Goal: Download file/media

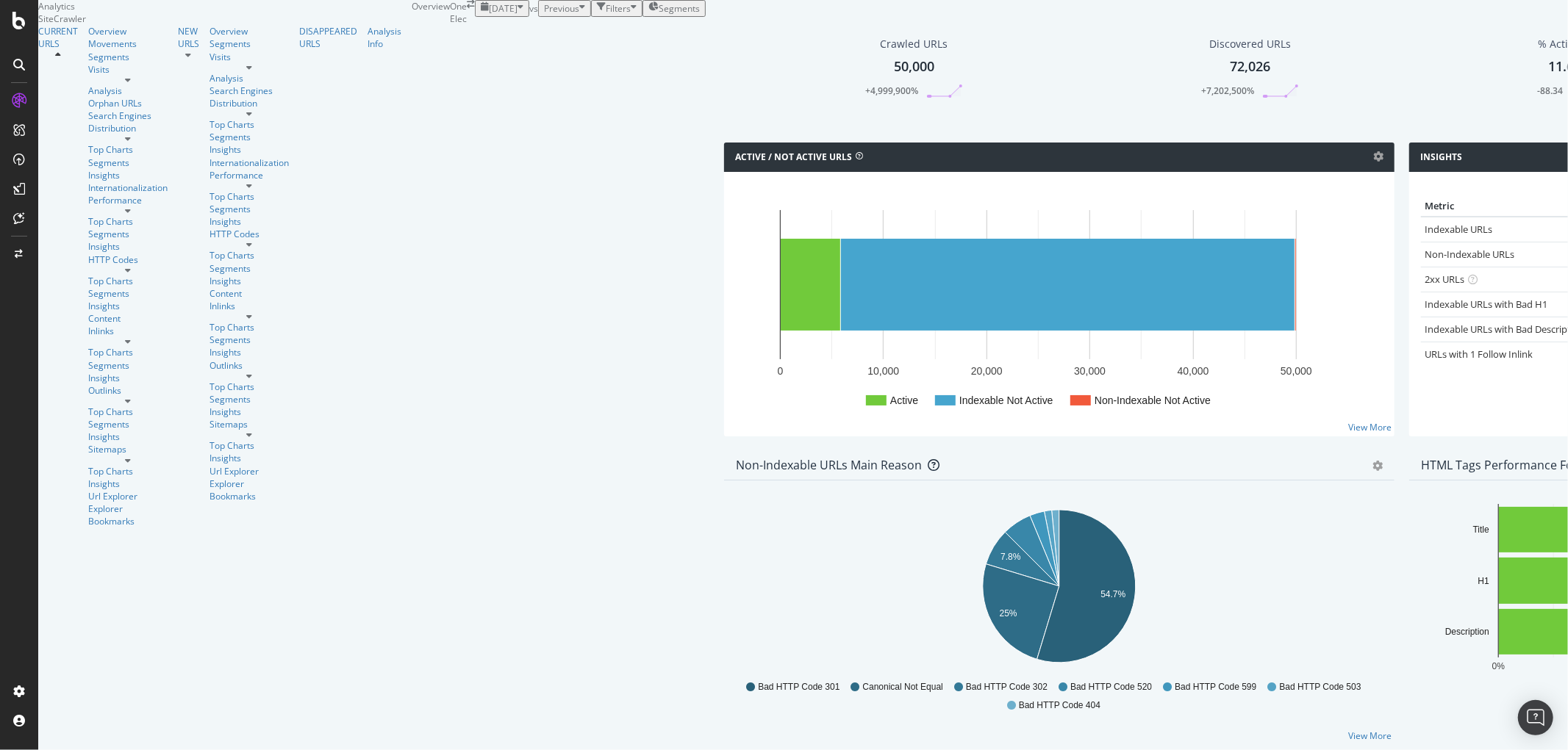
click at [481, 15] on div "[DATE]" at bounding box center [503, 8] width 43 height 12
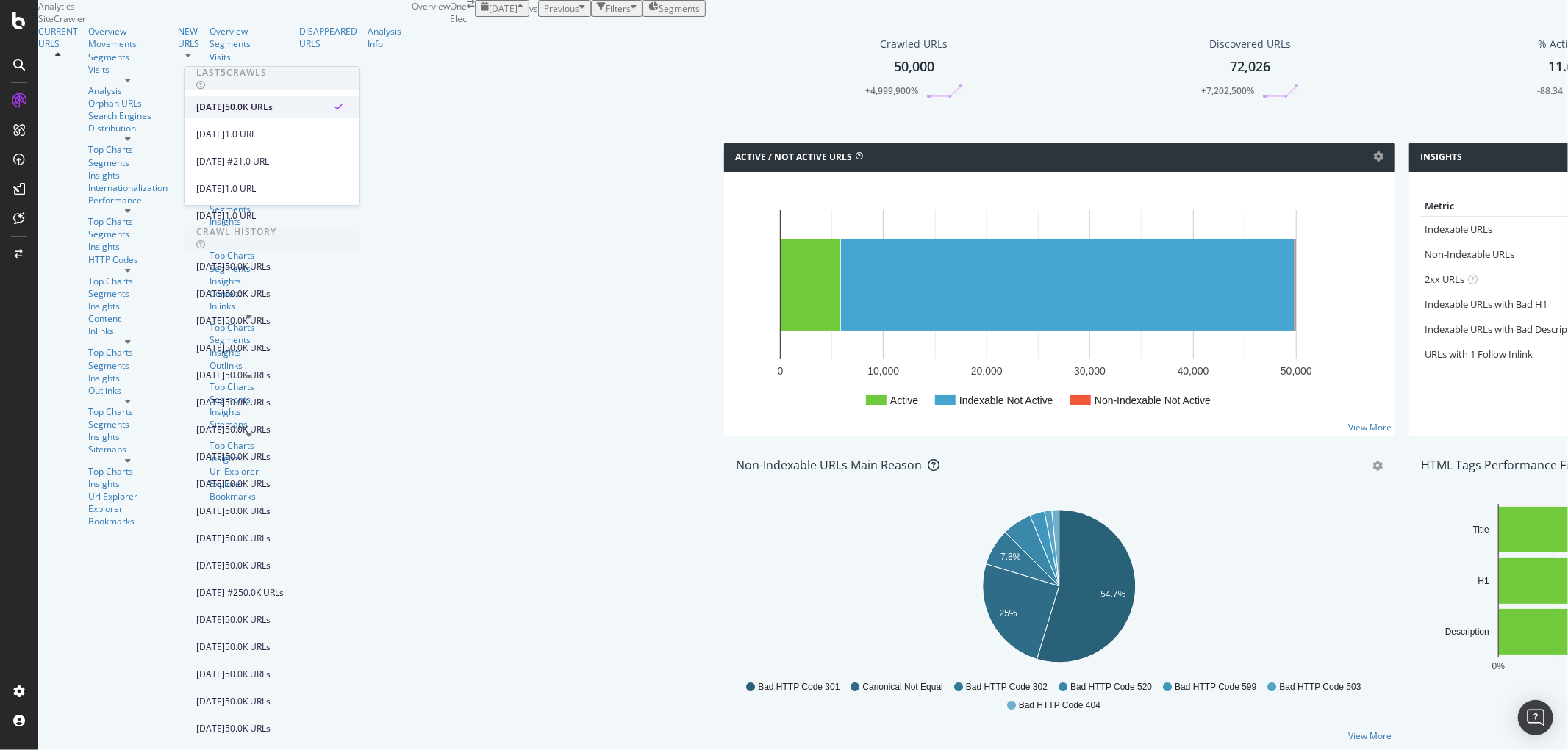
click at [225, 104] on div "[DATE]" at bounding box center [210, 107] width 28 height 13
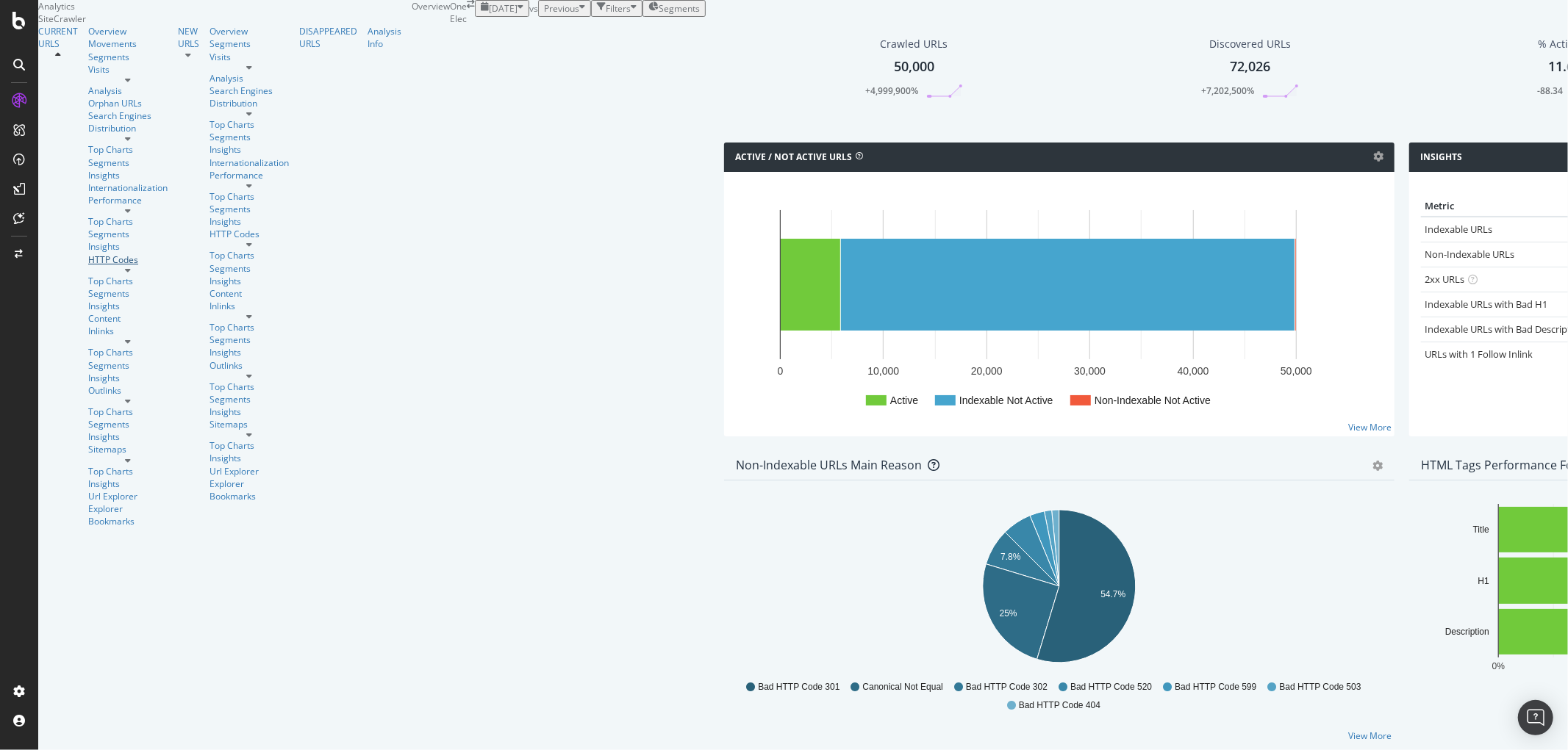
click at [114, 254] on link "HTTP Codes" at bounding box center [127, 260] width 79 height 12
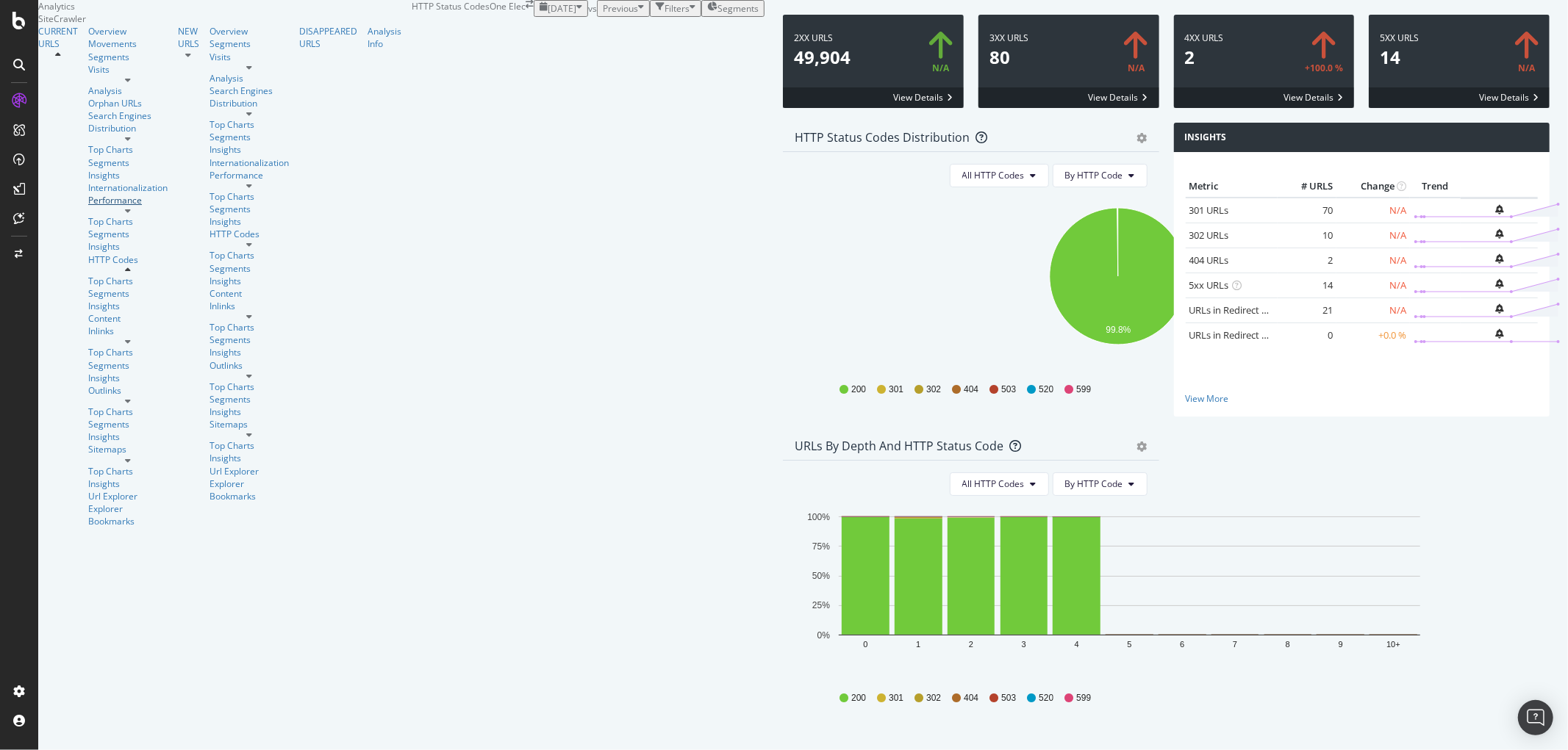
click at [88, 207] on div "Performance" at bounding box center [127, 201] width 79 height 12
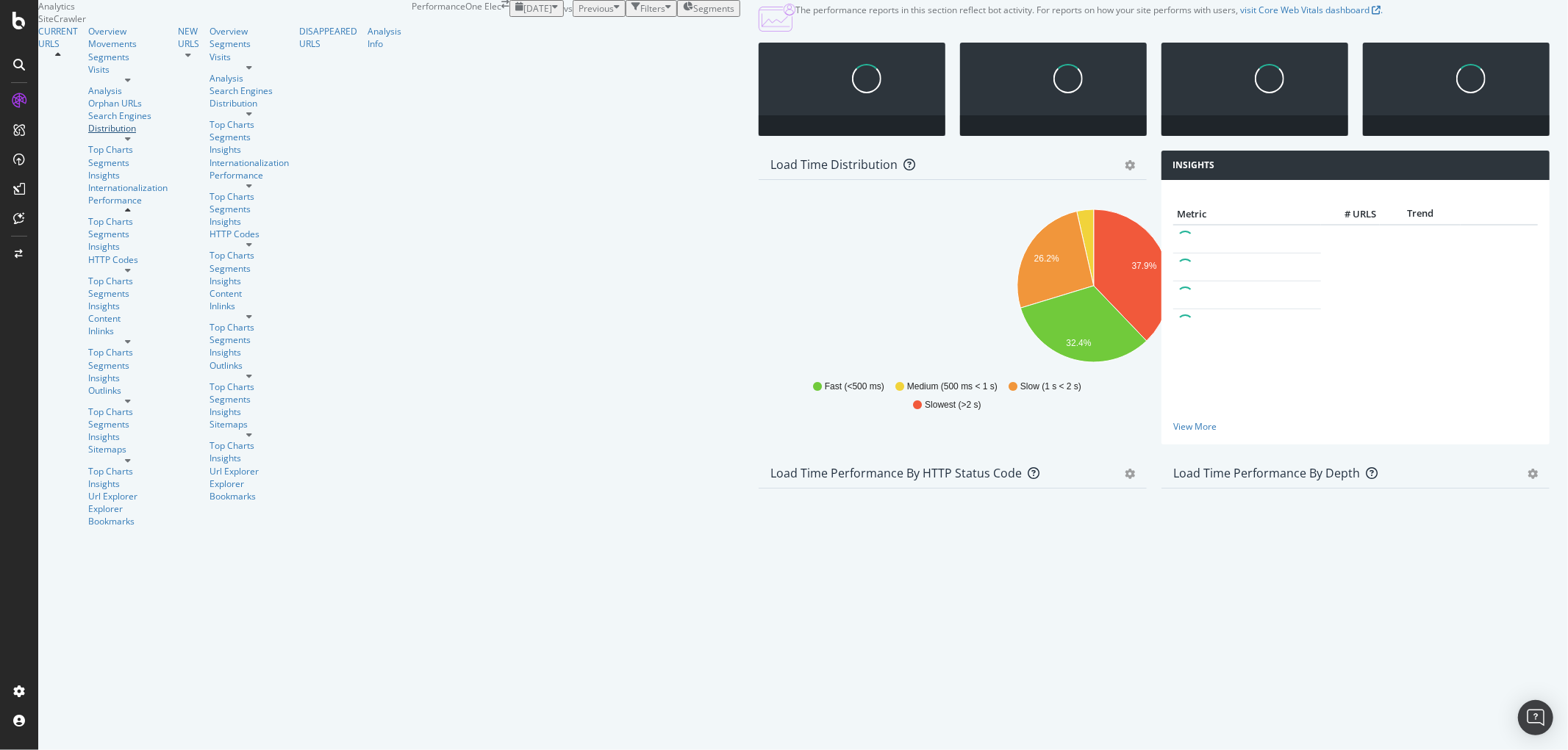
click at [91, 135] on div "Distribution" at bounding box center [127, 128] width 79 height 12
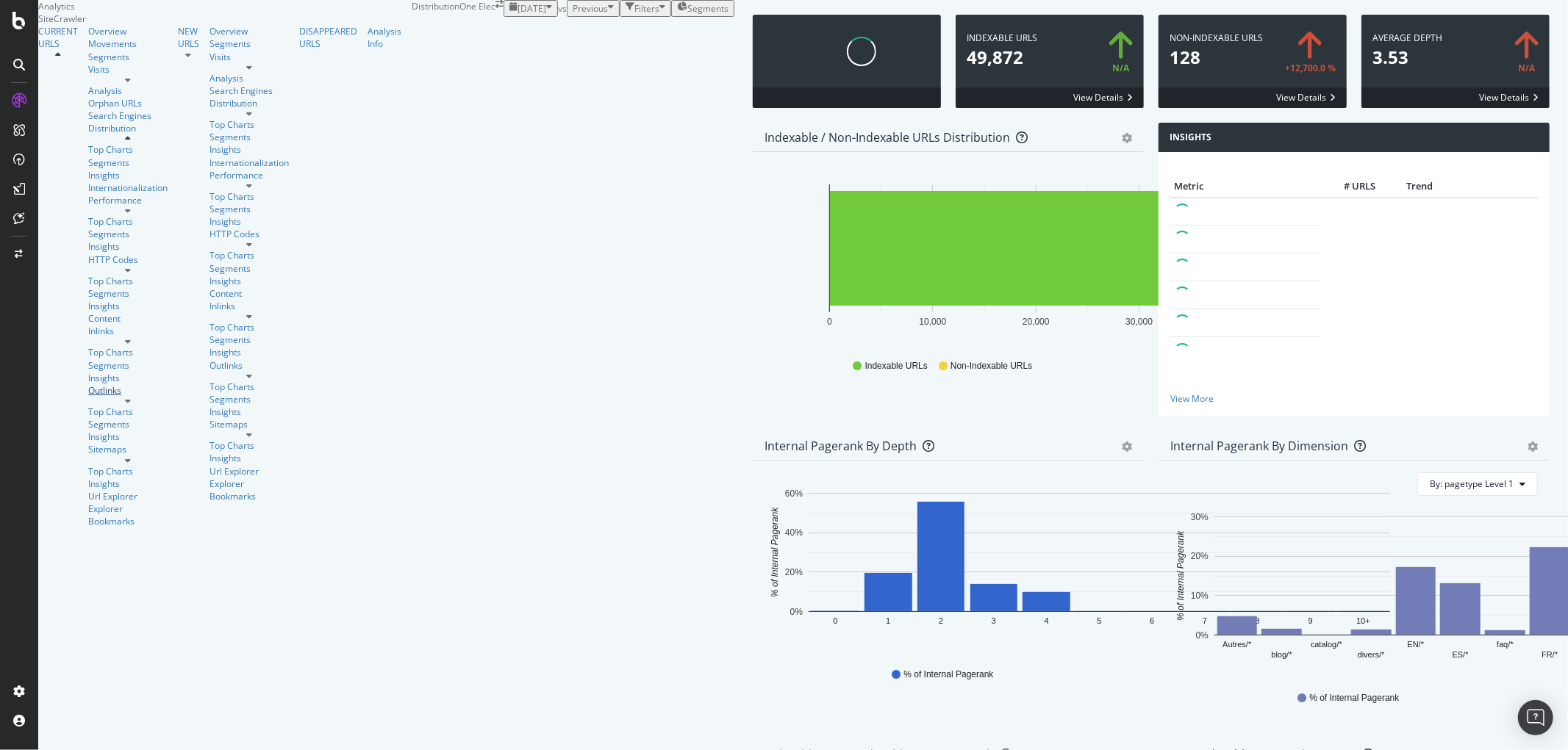
click at [88, 387] on div "Outlinks" at bounding box center [127, 391] width 79 height 12
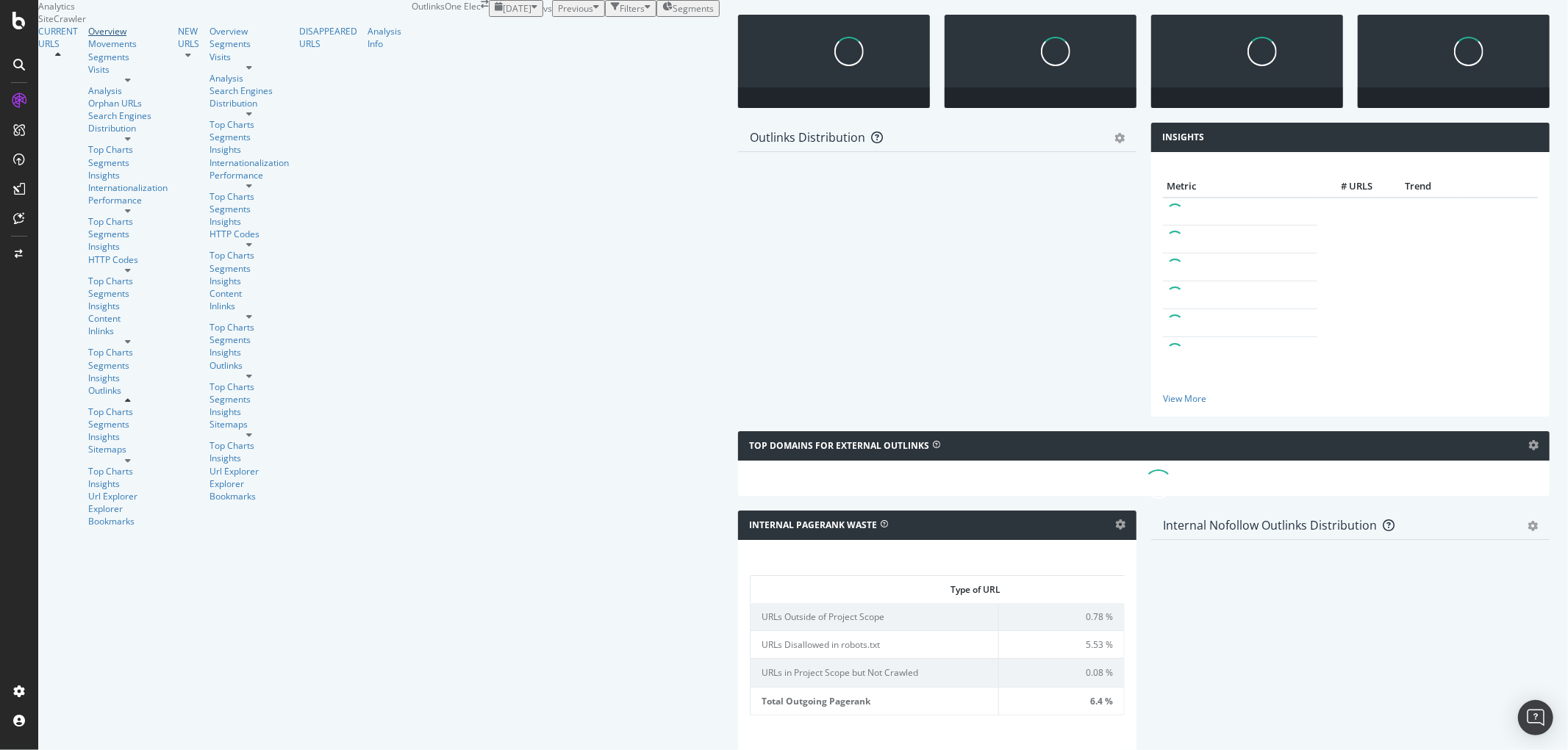
click at [88, 37] on div "Overview" at bounding box center [127, 31] width 79 height 12
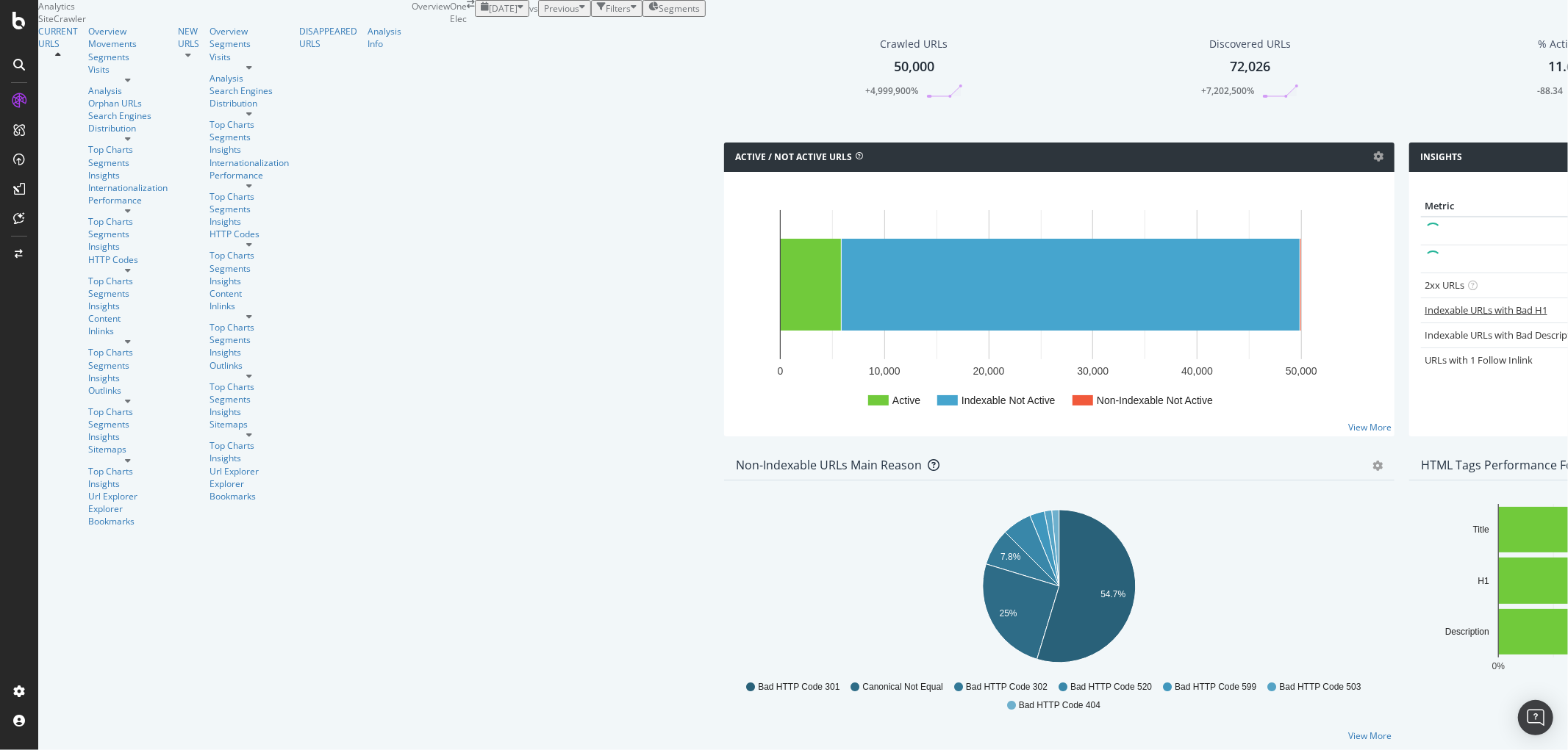
click at [1425, 317] on link "Indexable URLs with Bad H1" at bounding box center [1486, 310] width 123 height 13
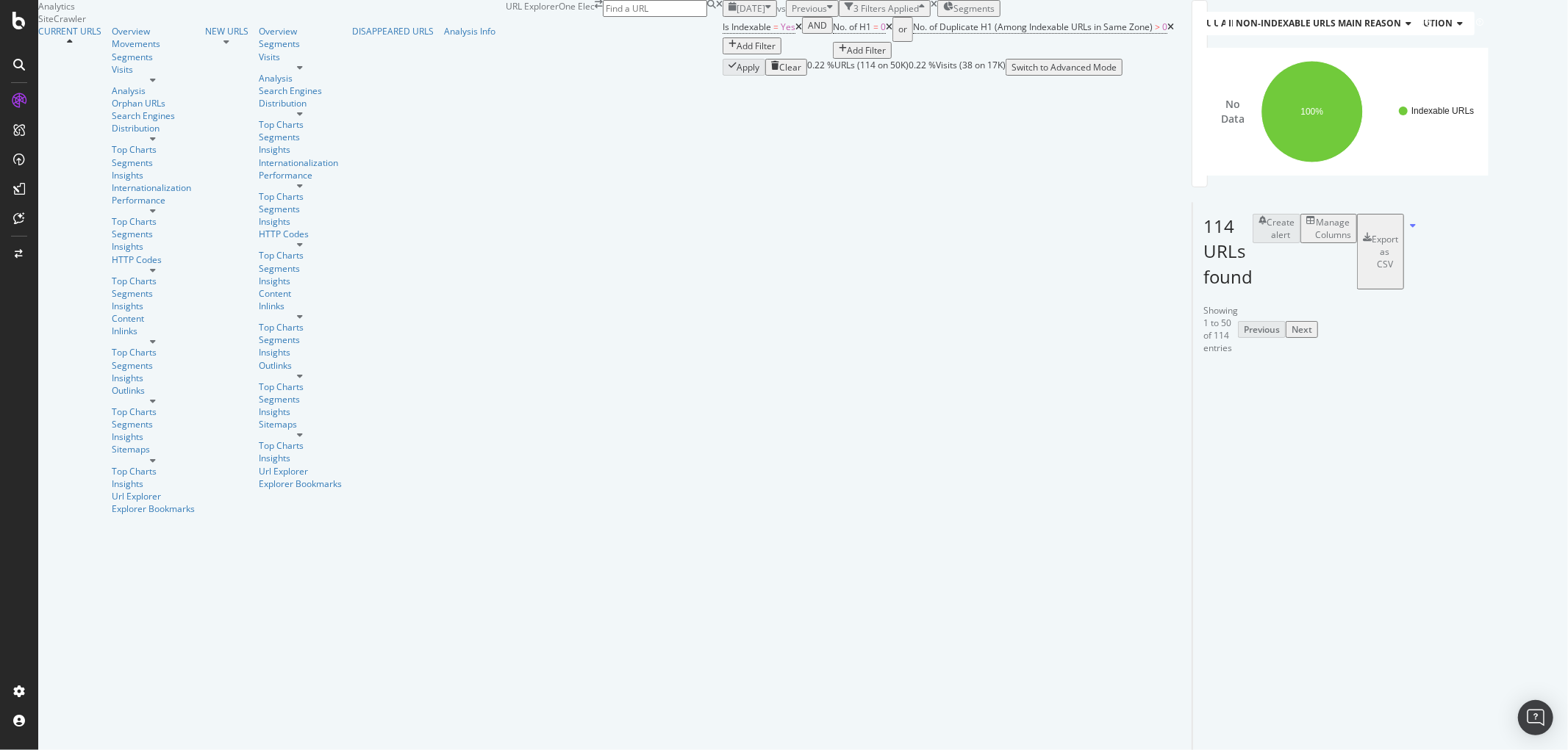
scroll to position [327, 0]
click at [1469, 463] on icon at bounding box center [1473, 468] width 9 height 9
copy li "Harmony XACA - boîte pendante - 2 poussoirs 1 arrêt d'urgence"
drag, startPoint x: 828, startPoint y: 233, endPoint x: 613, endPoint y: 319, distance: 231.6
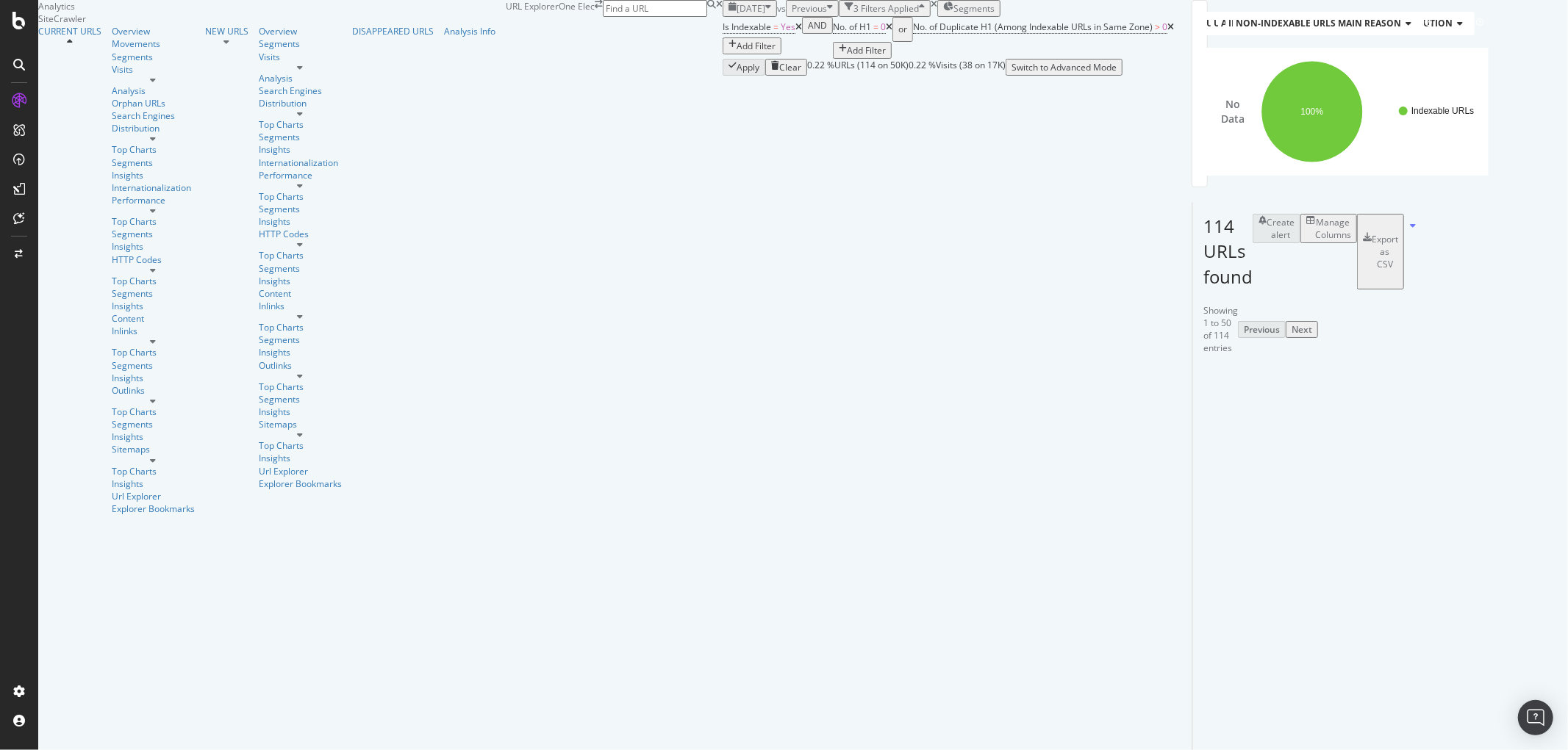
click at [805, 17] on div "[DATE] vs Previous 3 Filters Applied Segments" at bounding box center [948, 8] width 451 height 17
click at [1469, 463] on icon at bounding box center [1473, 468] width 9 height 9
click at [1469, 683] on icon at bounding box center [1473, 687] width 9 height 9
click at [1398, 271] on div "Export as CSV" at bounding box center [1385, 251] width 27 height 37
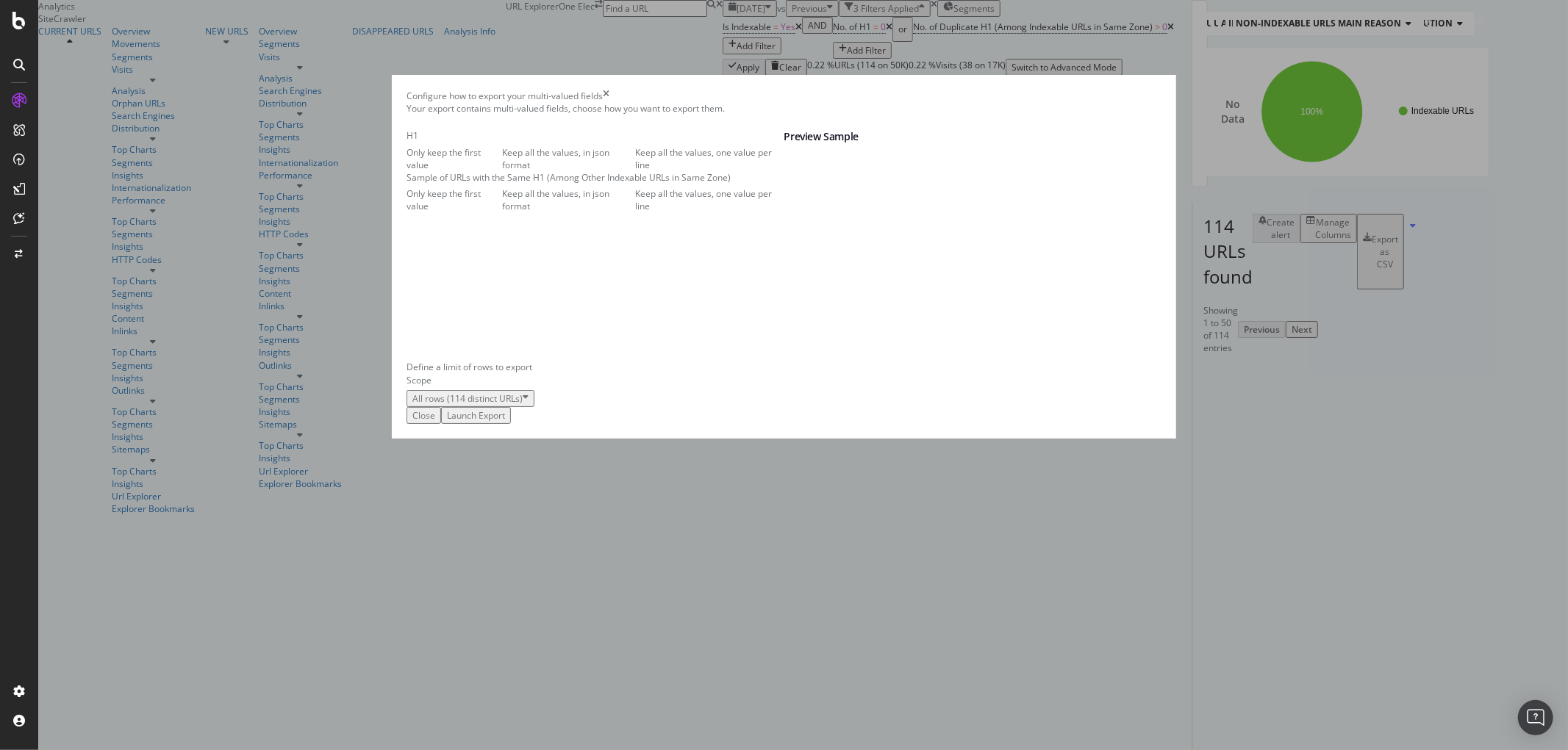
click at [635, 171] on div "Keep all the values, one value per line" at bounding box center [709, 159] width 148 height 25
click at [505, 422] on div "Launch Export" at bounding box center [475, 415] width 58 height 12
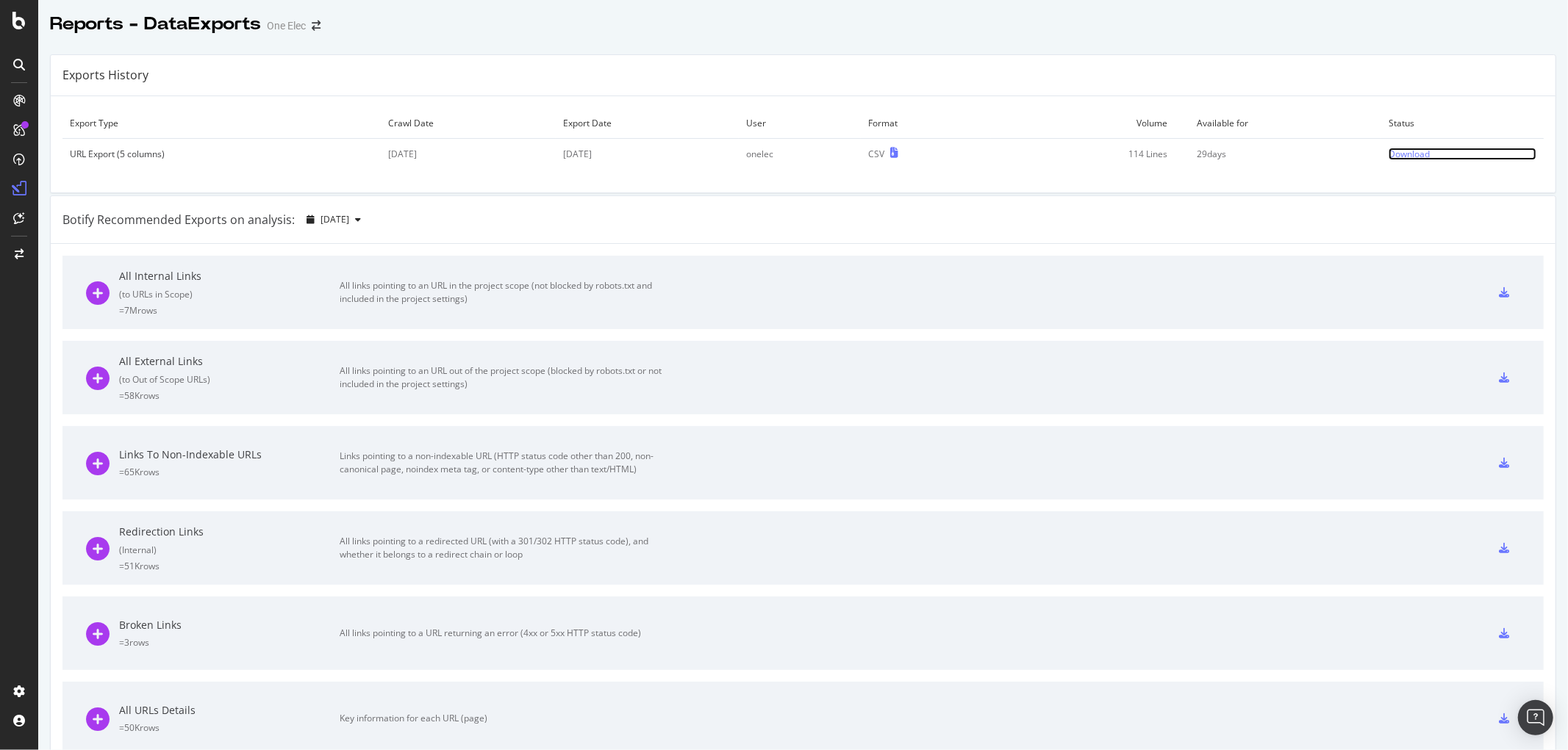
click at [1399, 159] on div "Download" at bounding box center [1409, 154] width 41 height 12
click at [1397, 154] on div "Download" at bounding box center [1409, 154] width 41 height 12
